Goal: Transaction & Acquisition: Purchase product/service

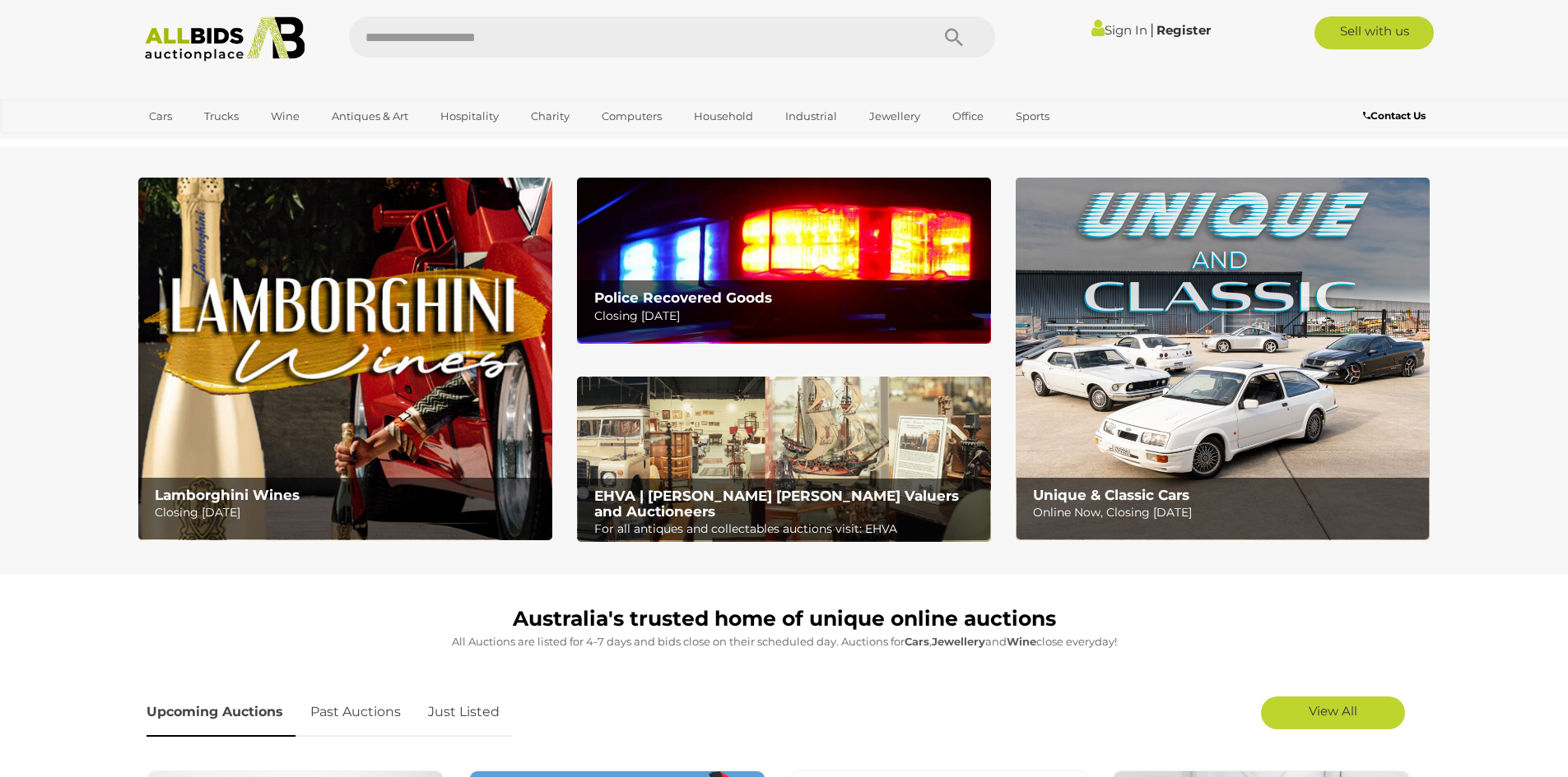
click at [818, 244] on img at bounding box center [784, 260] width 414 height 166
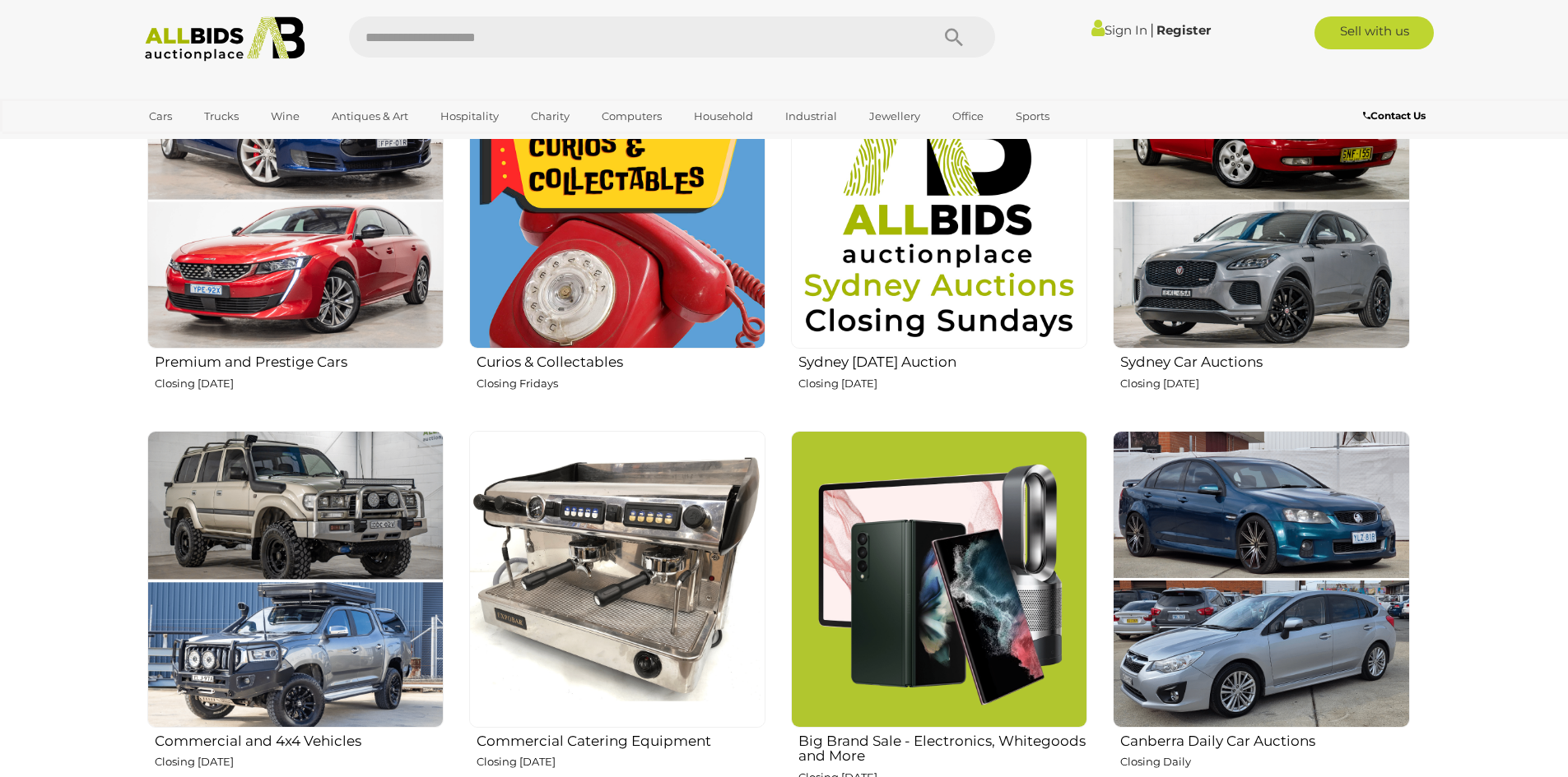
scroll to position [987, 0]
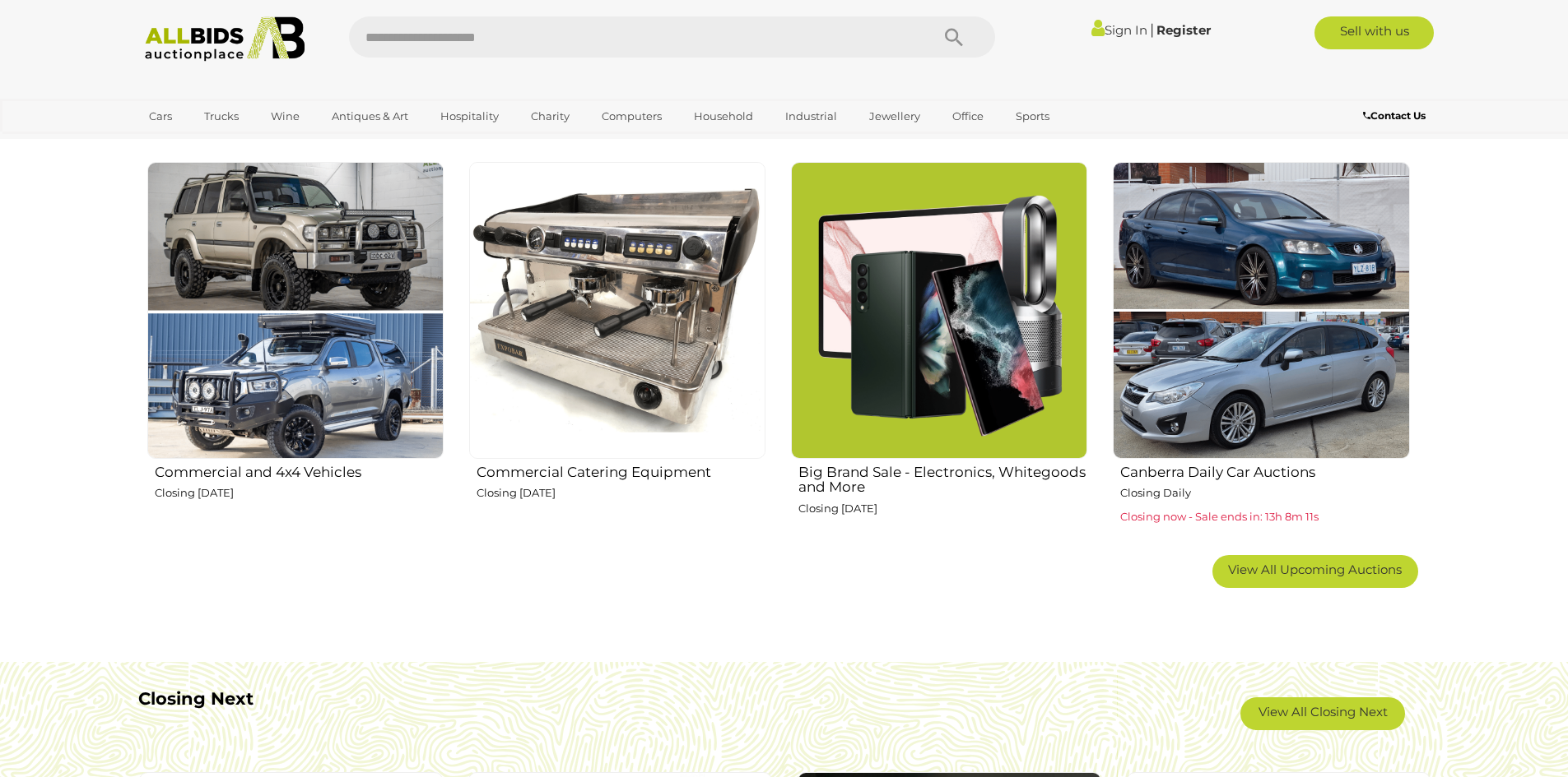
click at [299, 343] on img at bounding box center [295, 309] width 296 height 296
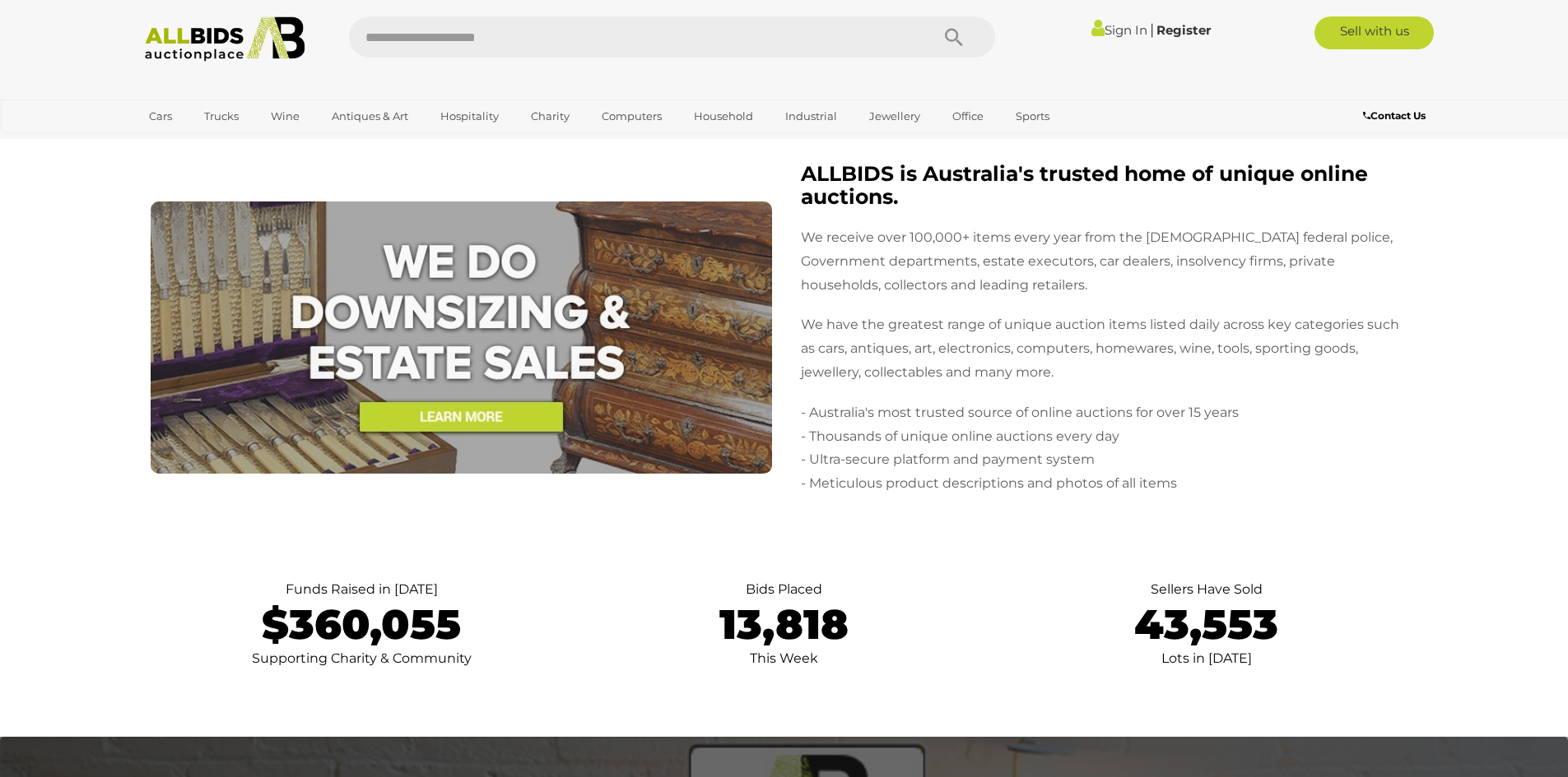
scroll to position [3537, 0]
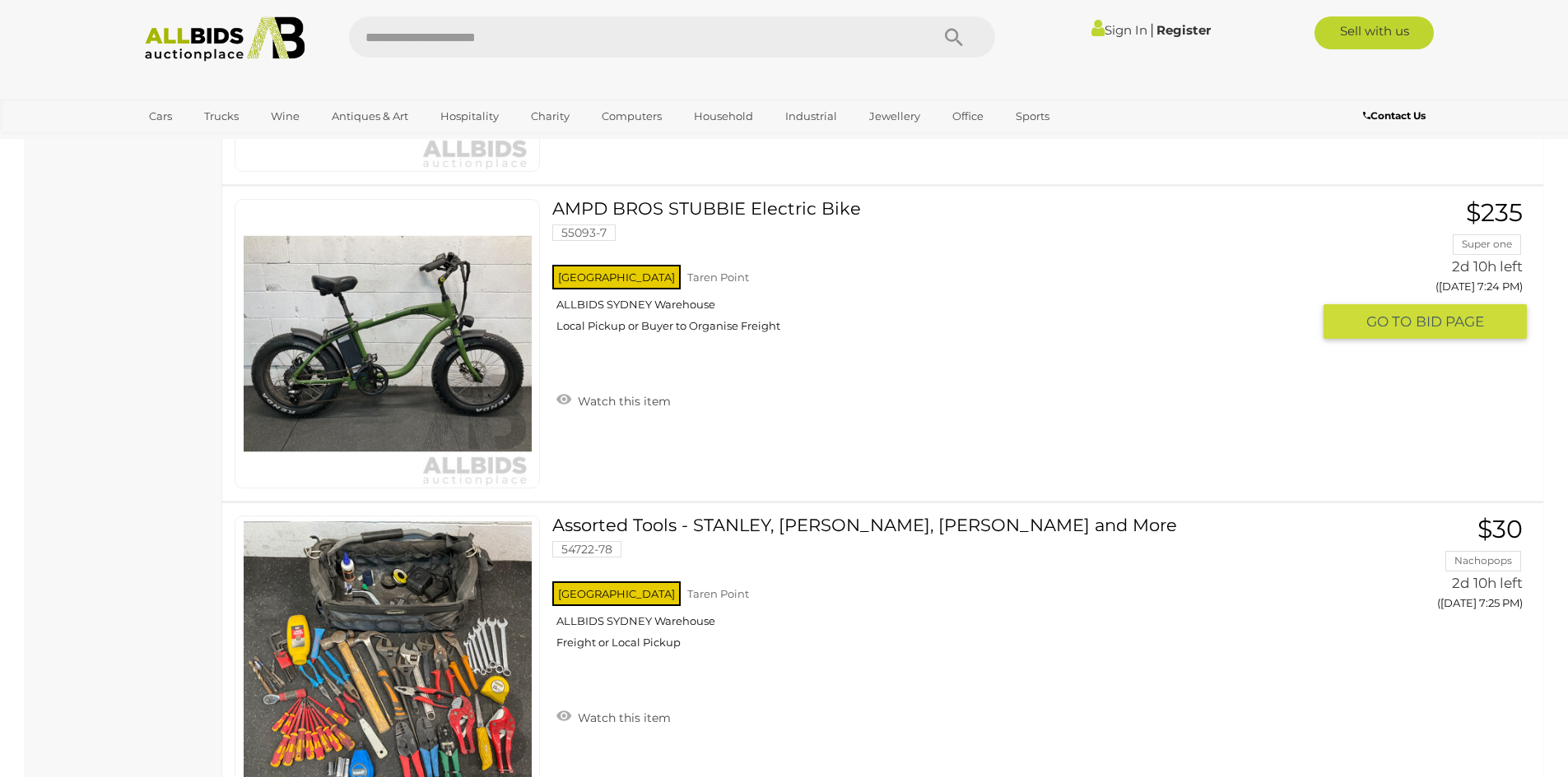
scroll to position [2057, 0]
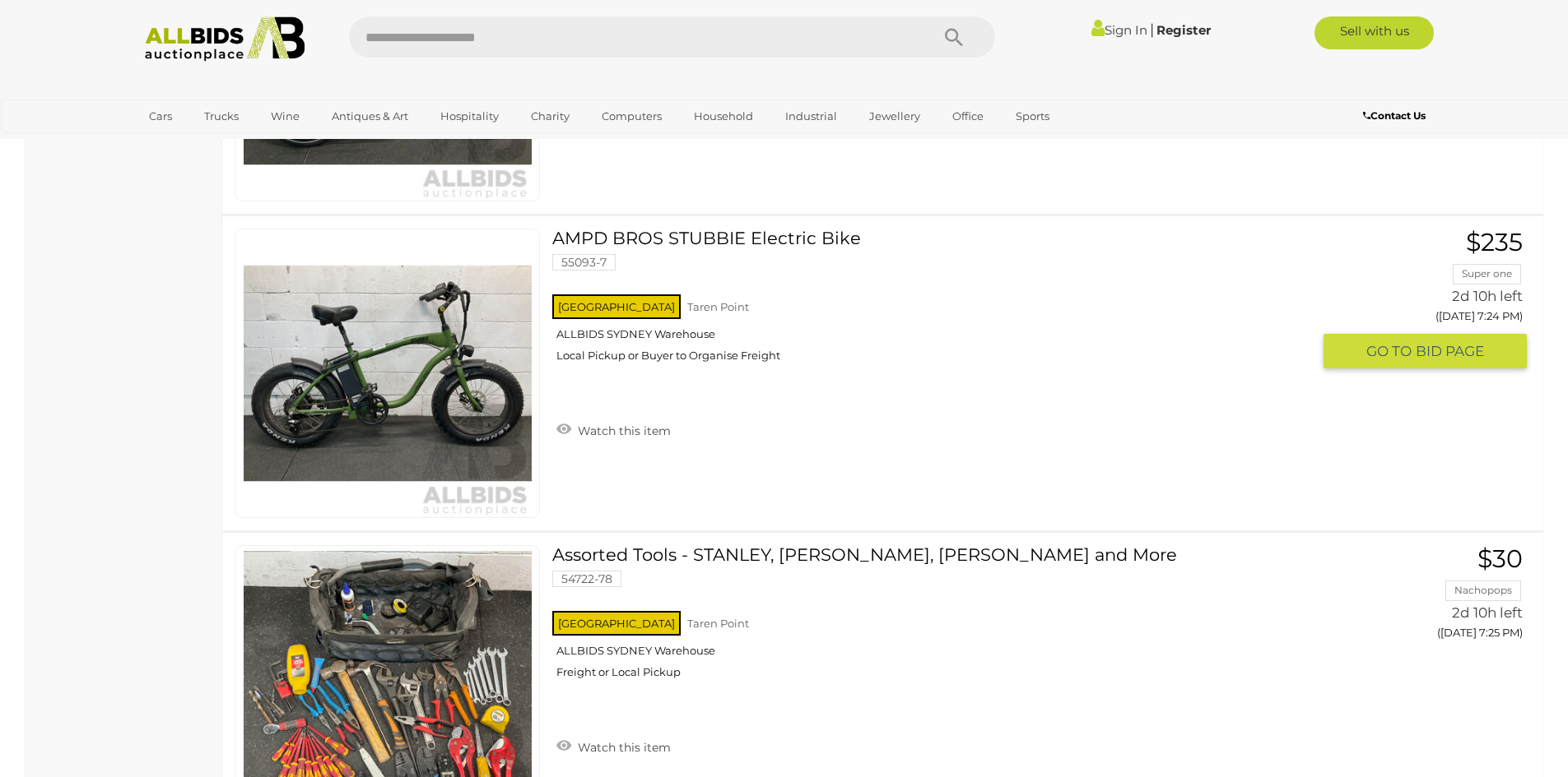
click at [781, 240] on link "AMPD BROS STUBBIE Electric Bike 55093-7 NSW Taren Point ALLBIDS SYDNEY Warehouse" at bounding box center [937, 302] width 746 height 147
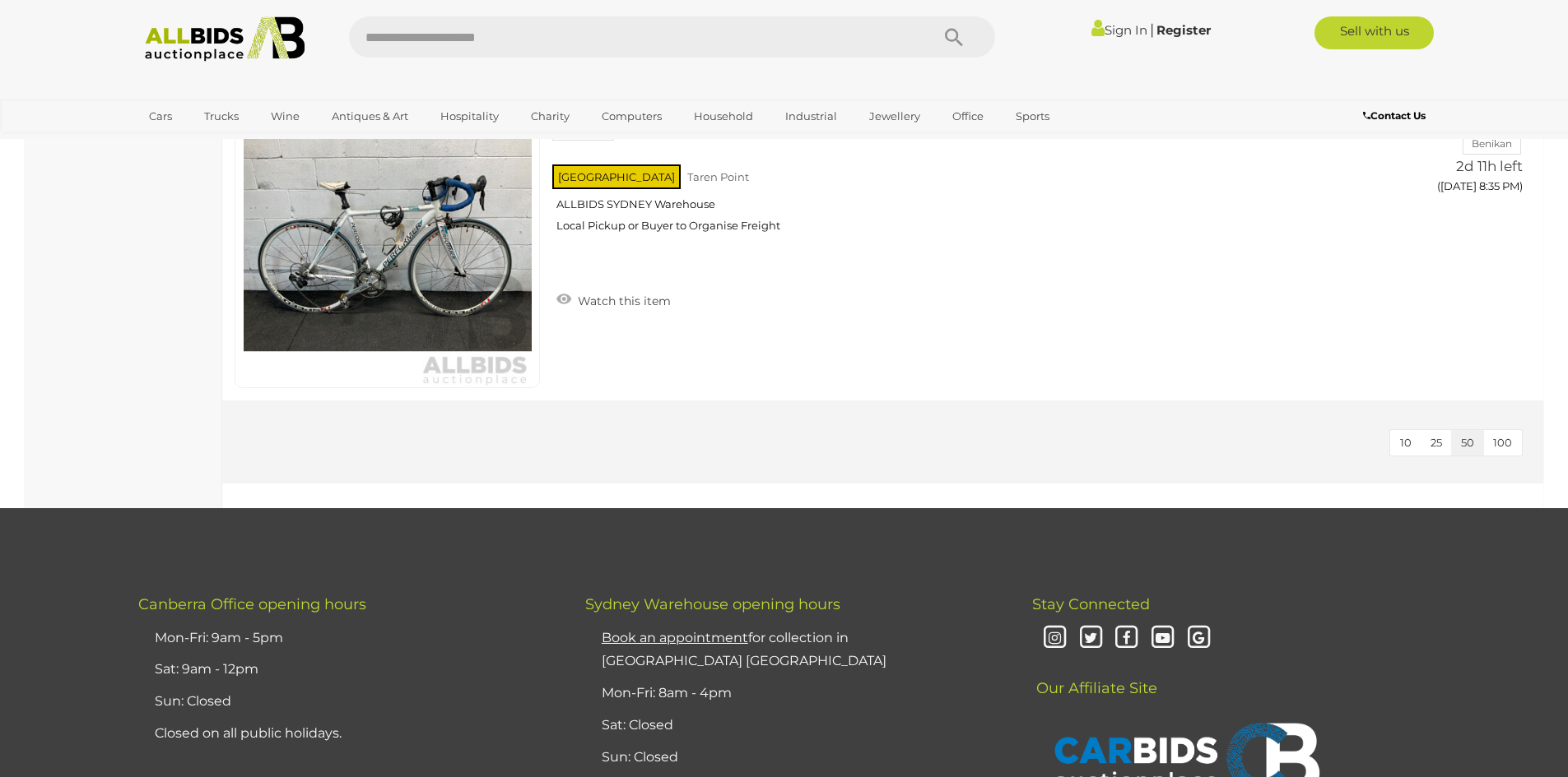
scroll to position [6828, 0]
